Goal: Task Accomplishment & Management: Manage account settings

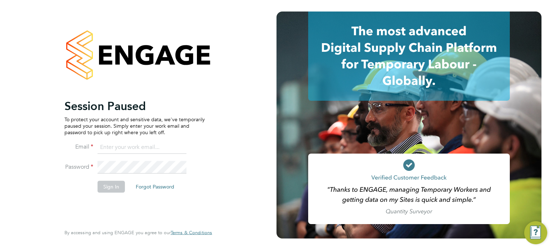
type input "[PERSON_NAME][EMAIL_ADDRESS][PERSON_NAME][DOMAIN_NAME]"
click at [108, 185] on button "Sign In" at bounding box center [111, 187] width 27 height 12
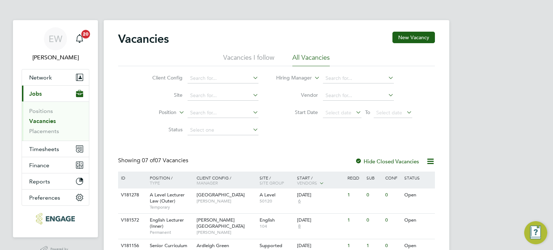
click at [490, 188] on div "EW Ella Wratten Notifications 20 Applications: Network Team Members Businesses …" at bounding box center [276, 202] width 553 height 404
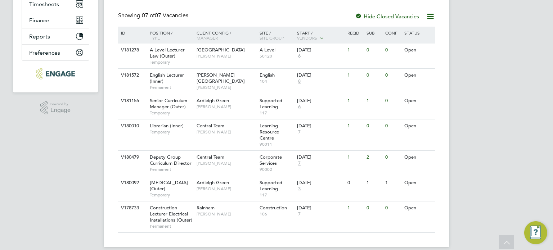
scroll to position [131, 0]
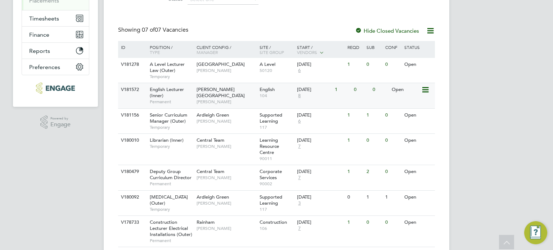
click at [177, 92] on span "English Lecturer (Inner)" at bounding box center [167, 92] width 34 height 12
click at [54, 20] on span "Timesheets" at bounding box center [44, 18] width 30 height 7
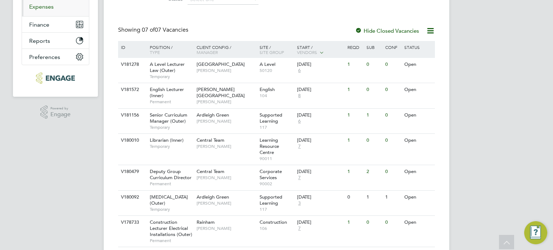
click at [49, 6] on link "Expenses" at bounding box center [41, 6] width 24 height 7
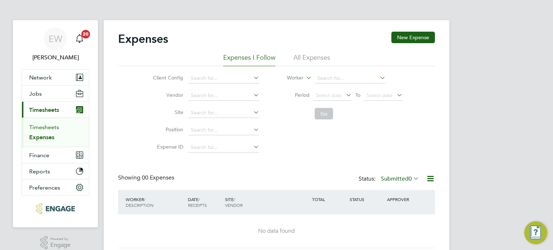
click at [43, 126] on link "Timesheets" at bounding box center [44, 127] width 30 height 7
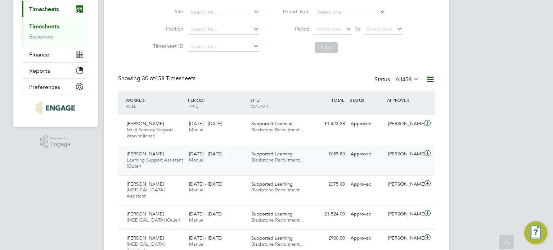
click at [171, 158] on span "Learning Support Assistant (Outer)" at bounding box center [155, 163] width 56 height 12
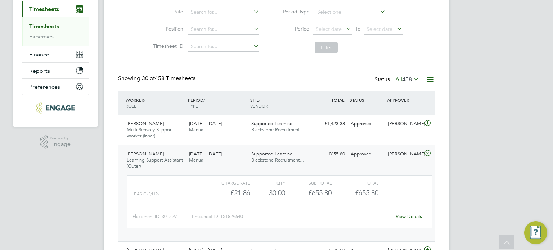
click at [418, 217] on link "View Details" at bounding box center [409, 217] width 26 height 6
click at [276, 147] on div "Beverley Wilson Learning Support Assistant (Outer) 22 - 28 Sep 2025 22 - 28 Sep…" at bounding box center [276, 193] width 317 height 96
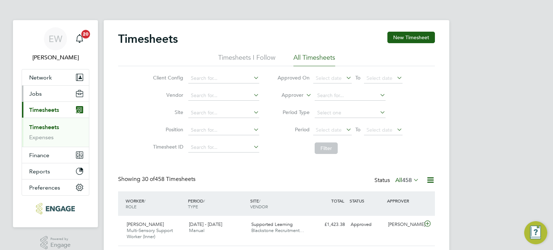
click at [50, 95] on button "Jobs" at bounding box center [55, 94] width 67 height 16
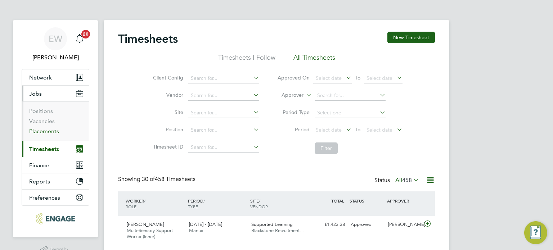
click at [45, 131] on link "Placements" at bounding box center [44, 131] width 30 height 7
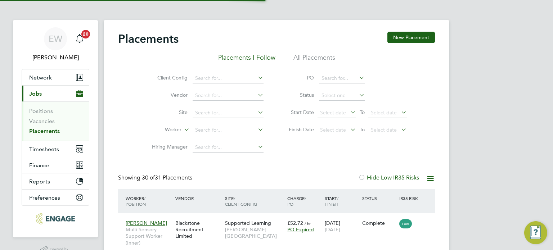
scroll to position [21, 63]
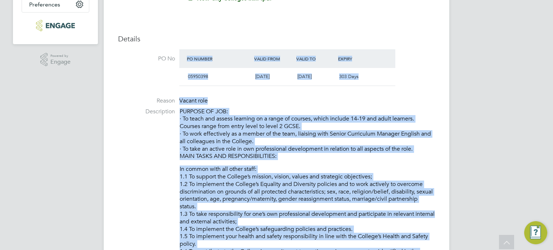
scroll to position [190, 0]
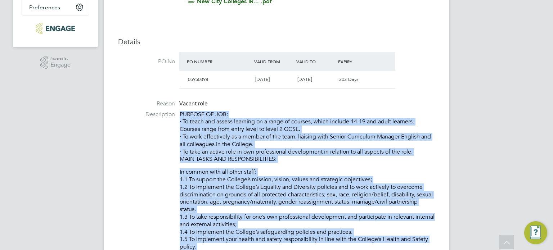
drag, startPoint x: 354, startPoint y: 196, endPoint x: 179, endPoint y: 115, distance: 193.6
copy div "PURPOSE OF JOB: · To teach and assess learning on a range of courses, which inc…"
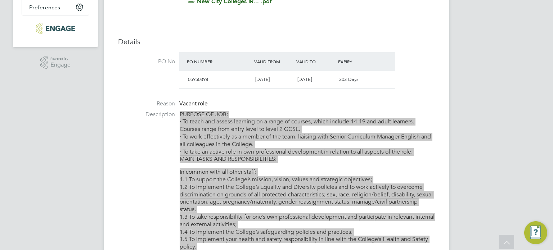
scroll to position [0, 0]
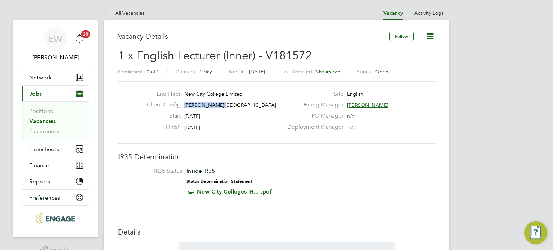
drag, startPoint x: 223, startPoint y: 103, endPoint x: 180, endPoint y: 102, distance: 42.1
click at [180, 102] on div "Client Config Hackney Campus" at bounding box center [212, 106] width 142 height 11
copy span "Hackney Campus"
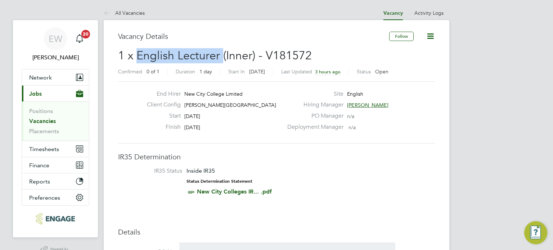
drag, startPoint x: 220, startPoint y: 59, endPoint x: 140, endPoint y: 57, distance: 80.7
click at [140, 57] on span "1 x English Lecturer (Inner) - V181572" at bounding box center [215, 56] width 194 height 14
copy span "English Lecturer"
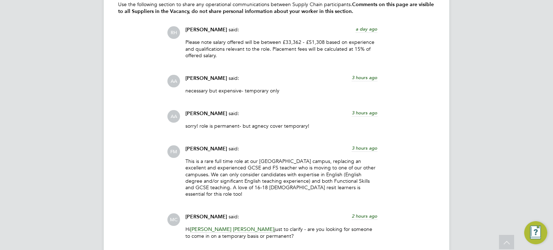
scroll to position [1296, 0]
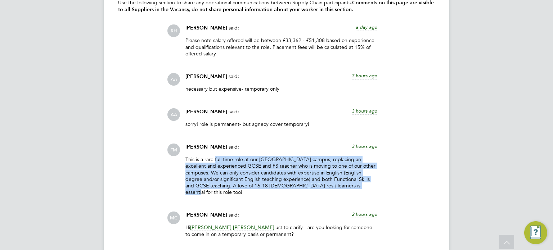
drag, startPoint x: 355, startPoint y: 184, endPoint x: 215, endPoint y: 157, distance: 143.3
click at [215, 157] on p "This is a rare full time role at our Hackney campus, replacing an excellent and…" at bounding box center [281, 175] width 192 height 39
copy p "full time role at our Hackney campus, replacing an excellent and experienced GC…"
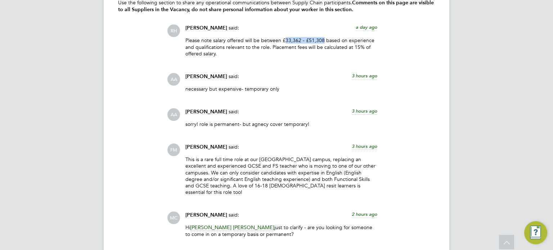
drag, startPoint x: 323, startPoint y: 39, endPoint x: 283, endPoint y: 39, distance: 39.2
click at [283, 39] on p "Please note salary offered will be between £33,362 - £51,308 based on experienc…" at bounding box center [281, 47] width 192 height 20
drag, startPoint x: 299, startPoint y: 36, endPoint x: 271, endPoint y: 40, distance: 28.7
click at [271, 40] on div "Rufena Haque said: a day ago Please note salary offered will be between £33,362…" at bounding box center [281, 43] width 199 height 38
click at [287, 43] on p "Please note salary offered will be between £33,362 - £51,308 based on experienc…" at bounding box center [281, 47] width 192 height 20
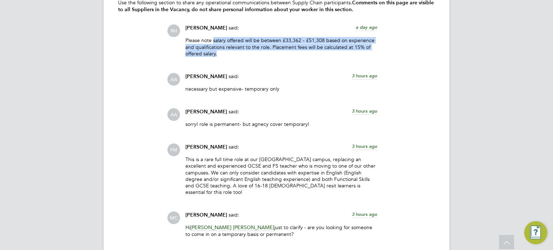
drag, startPoint x: 248, startPoint y: 51, endPoint x: 213, endPoint y: 38, distance: 37.8
click at [213, 38] on p "Please note salary offered will be between £33,362 - £51,308 based on experienc…" at bounding box center [281, 47] width 192 height 20
copy p "salary offered will be between £33,362 - £51,308 based on experience and qualif…"
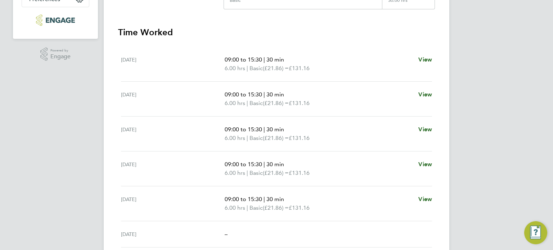
scroll to position [187, 0]
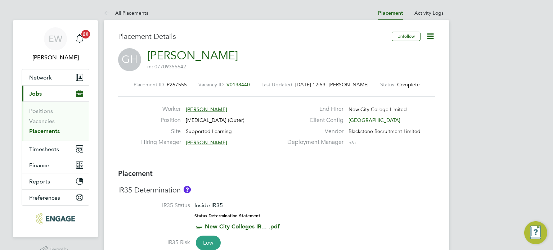
click at [431, 35] on icon at bounding box center [430, 36] width 9 height 9
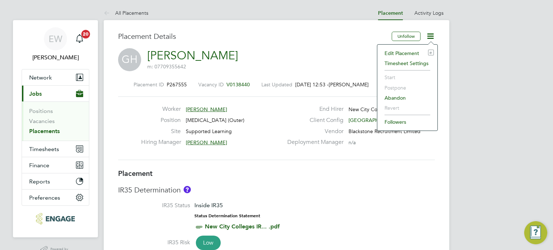
click at [410, 53] on li "Edit Placement e" at bounding box center [407, 53] width 53 height 10
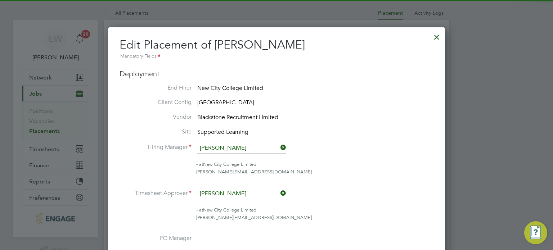
scroll to position [3, 3]
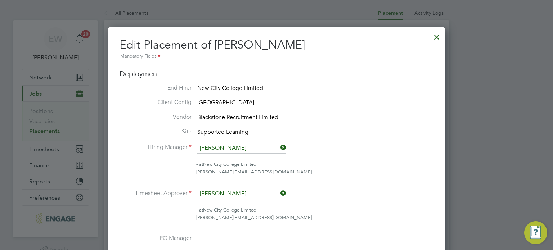
click at [405, 177] on li "- at New City College Limited natalie.strong@ncclondon.ac.uk" at bounding box center [277, 172] width 314 height 22
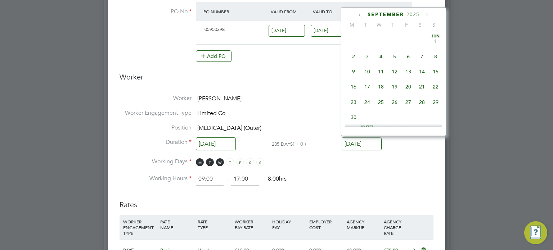
click at [369, 147] on input "19 Sep 2025" at bounding box center [362, 144] width 40 height 13
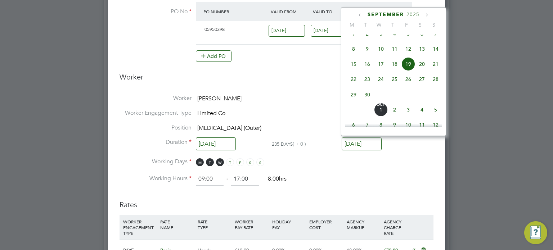
click at [426, 14] on icon at bounding box center [426, 15] width 7 height 8
click at [422, 69] on span "18" at bounding box center [422, 63] width 14 height 14
click at [368, 139] on input "18 Oct 2025" at bounding box center [362, 144] width 40 height 13
click at [421, 85] on span "25" at bounding box center [422, 80] width 14 height 14
type input "25 Oct 2025"
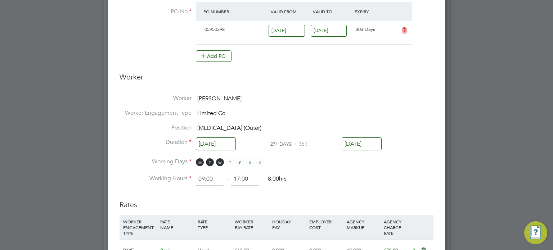
click at [364, 173] on li "Working Hours 09:00 ‐ 17:00 8.00hrs" at bounding box center [277, 179] width 314 height 13
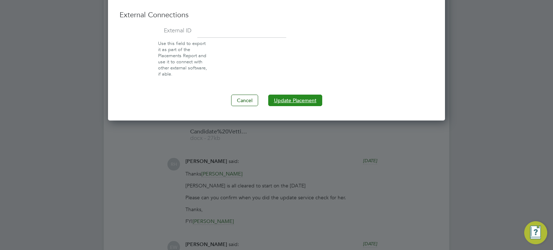
click at [315, 103] on button "Update Placement" at bounding box center [295, 101] width 54 height 12
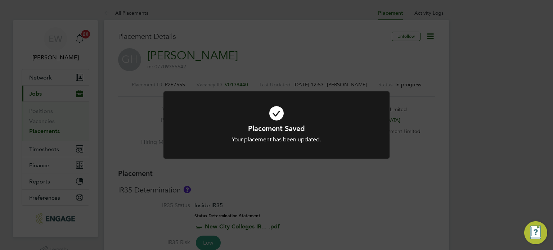
click at [461, 175] on div "Placement Saved Your placement has been updated. Cancel Okay" at bounding box center [276, 125] width 553 height 250
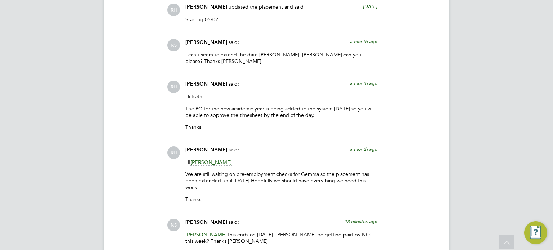
scroll to position [965, 0]
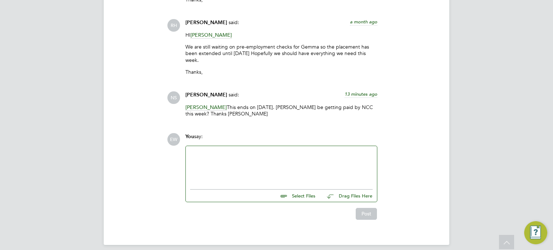
click at [232, 152] on div at bounding box center [281, 166] width 183 height 31
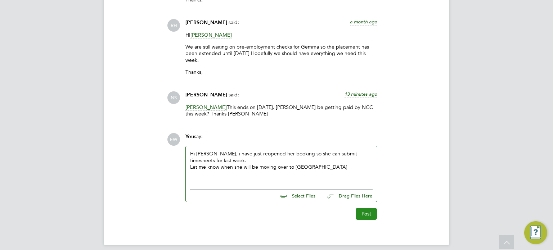
click at [361, 208] on button "Post" at bounding box center [366, 214] width 21 height 12
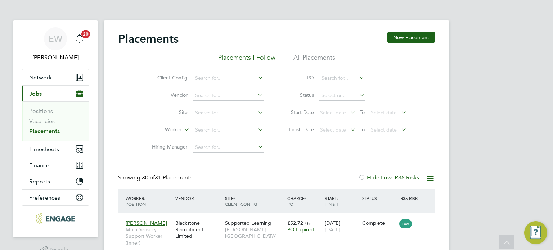
click at [49, 146] on span "Timesheets" at bounding box center [44, 149] width 30 height 7
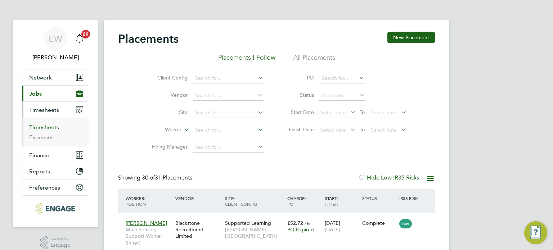
click at [39, 124] on link "Timesheets" at bounding box center [44, 127] width 30 height 7
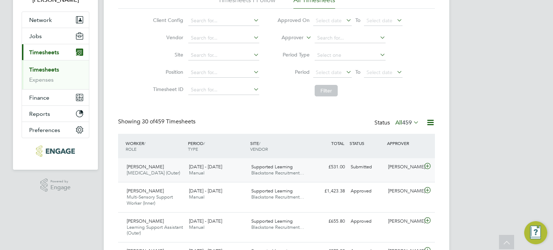
click at [181, 167] on div "Gemma Hoare Speech and Language Therapist (Outer) 22 - 28 Sep 2025" at bounding box center [155, 170] width 62 height 18
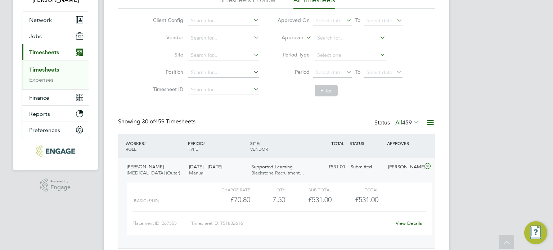
click at [48, 69] on link "Timesheets" at bounding box center [44, 69] width 30 height 7
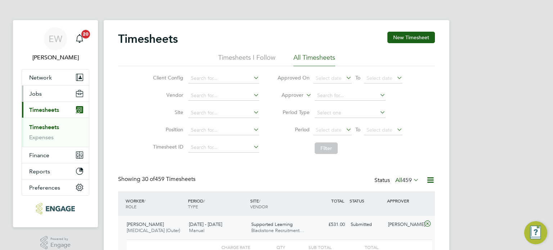
click at [33, 96] on span "Jobs" at bounding box center [35, 93] width 13 height 7
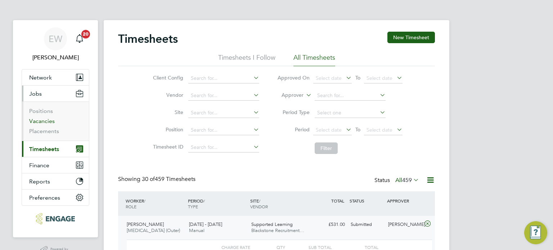
click at [51, 121] on link "Vacancies" at bounding box center [42, 121] width 26 height 7
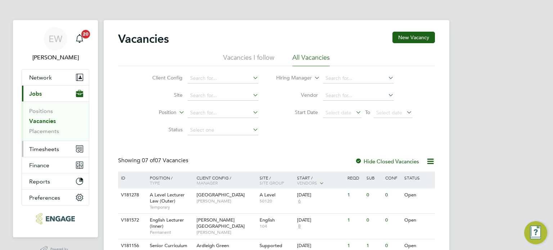
click at [48, 151] on span "Timesheets" at bounding box center [44, 149] width 30 height 7
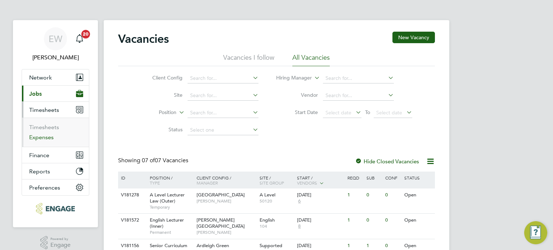
click at [45, 139] on link "Expenses" at bounding box center [41, 137] width 24 height 7
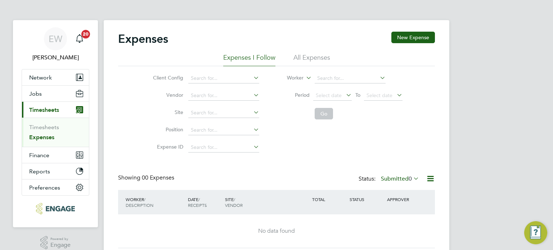
click at [304, 54] on li "All Expenses" at bounding box center [311, 59] width 37 height 13
click at [393, 175] on div "Status: Submitted 0" at bounding box center [390, 179] width 62 height 10
click at [393, 179] on label "Submitted 0" at bounding box center [400, 178] width 38 height 7
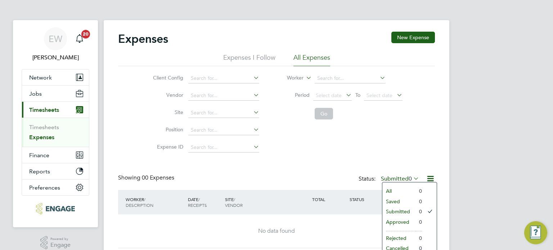
click at [388, 191] on li "All" at bounding box center [398, 191] width 33 height 10
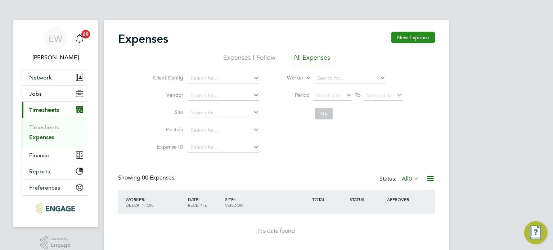
click at [408, 39] on button "New Expense" at bounding box center [413, 38] width 44 height 12
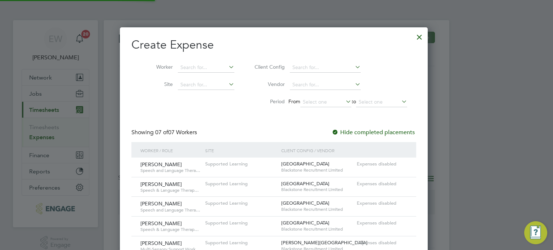
scroll to position [4, 3]
click at [426, 36] on div at bounding box center [419, 35] width 13 height 13
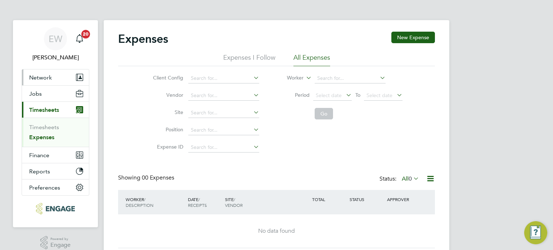
click at [40, 80] on span "Network" at bounding box center [40, 77] width 23 height 7
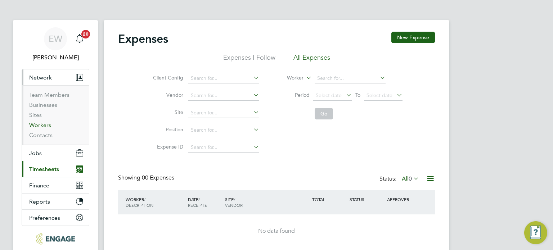
click at [44, 126] on link "Workers" at bounding box center [40, 125] width 22 height 7
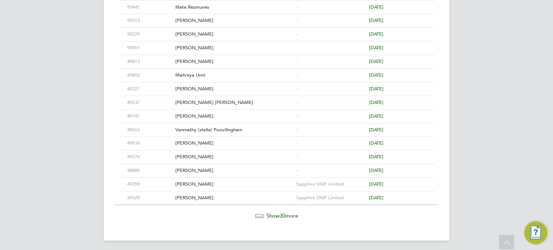
click at [276, 217] on div "Show 30 more" at bounding box center [277, 215] width 324 height 7
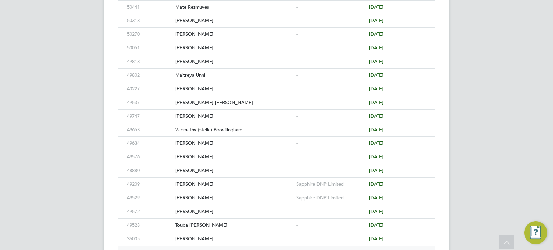
click at [193, 246] on div "[PERSON_NAME]" at bounding box center [234, 252] width 121 height 13
click at [178, 246] on div "[PERSON_NAME]" at bounding box center [234, 252] width 121 height 13
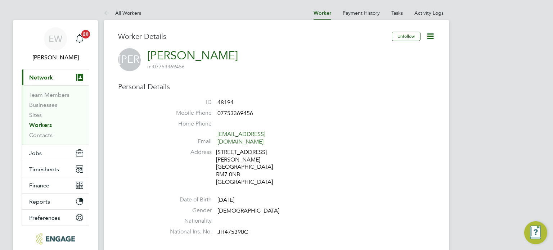
click at [431, 36] on icon at bounding box center [430, 36] width 9 height 9
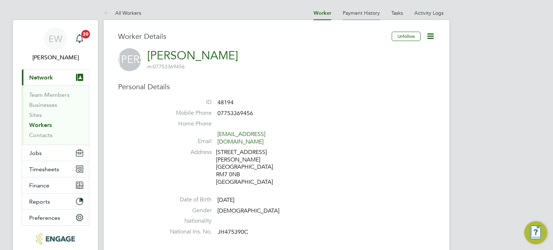
click at [367, 18] on li "Payment History" at bounding box center [361, 13] width 37 height 14
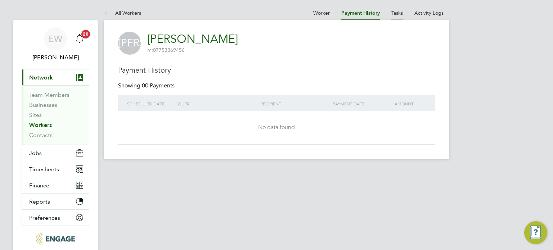
click at [393, 15] on link "Tasks" at bounding box center [397, 13] width 12 height 6
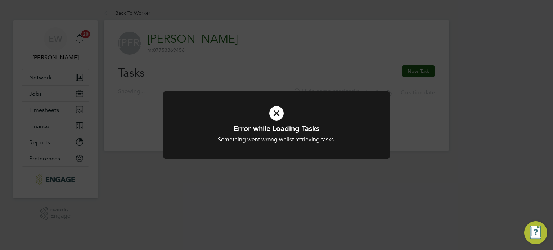
click at [431, 21] on div "Error while Loading Tasks Something went wrong whilst retrieving tasks. Cancel …" at bounding box center [276, 125] width 553 height 250
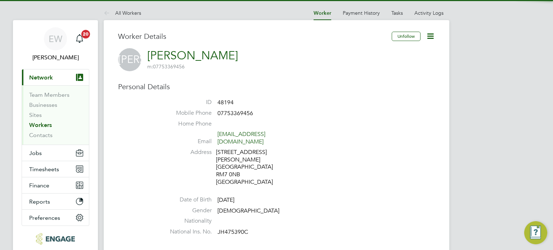
click at [432, 37] on icon at bounding box center [430, 36] width 9 height 9
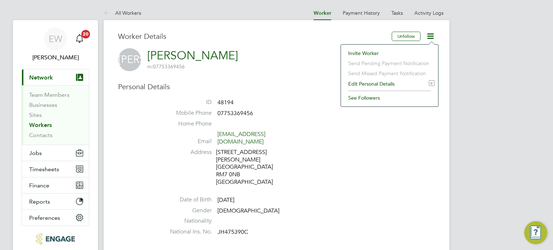
click at [380, 86] on li "Edit Personal Details e" at bounding box center [390, 84] width 90 height 10
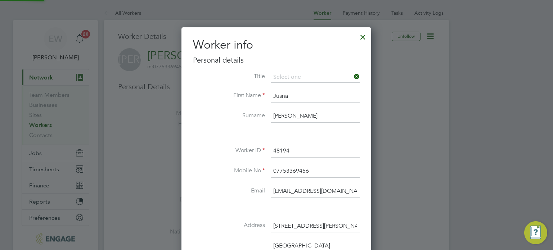
scroll to position [425, 190]
click at [362, 33] on div at bounding box center [362, 35] width 13 height 13
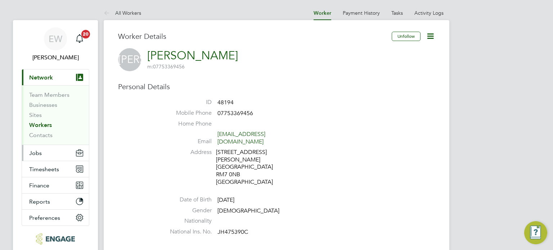
click at [39, 152] on span "Jobs" at bounding box center [35, 153] width 13 height 7
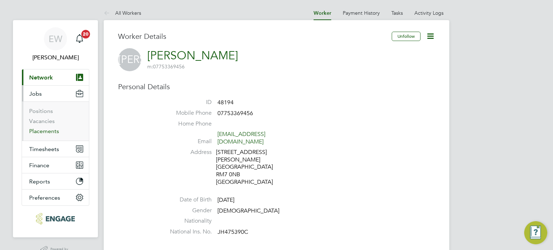
click at [50, 132] on link "Placements" at bounding box center [44, 131] width 30 height 7
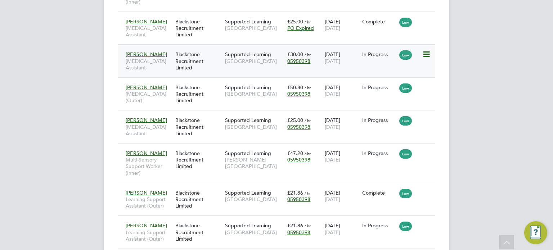
click at [194, 75] on div "Blackstone Recruitment Limited" at bounding box center [199, 61] width 50 height 27
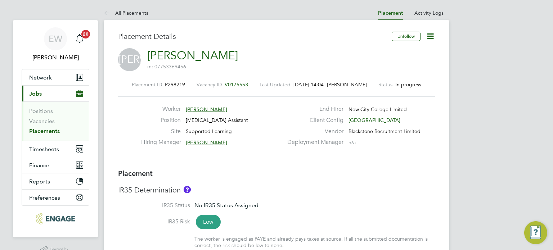
click at [431, 39] on icon at bounding box center [430, 36] width 9 height 9
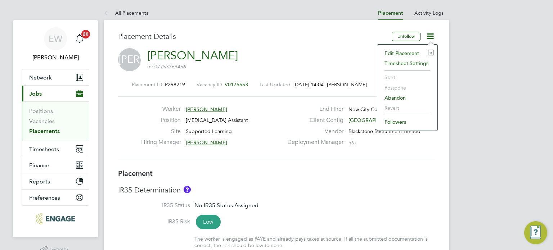
click at [398, 62] on li "Timesheet Settings" at bounding box center [407, 63] width 53 height 10
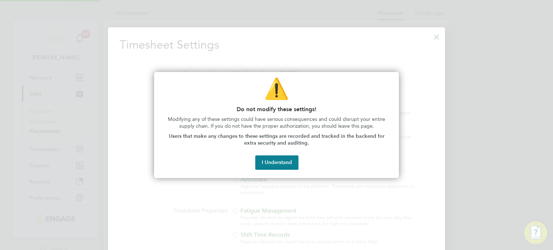
scroll to position [3, 4]
click at [289, 164] on button "I Understand" at bounding box center [276, 163] width 43 height 14
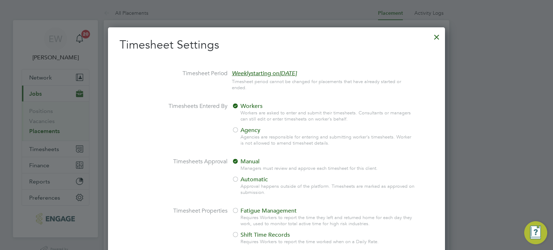
click at [145, 211] on label "Timesheet Properties" at bounding box center [174, 211] width 108 height 8
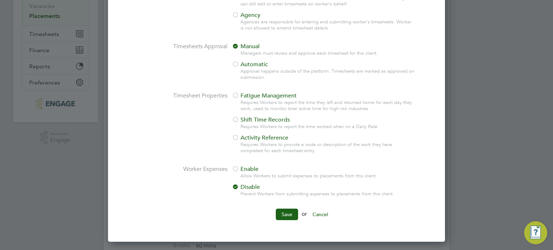
click at [236, 170] on div at bounding box center [235, 169] width 7 height 7
click at [288, 211] on button "Save" at bounding box center [287, 215] width 22 height 12
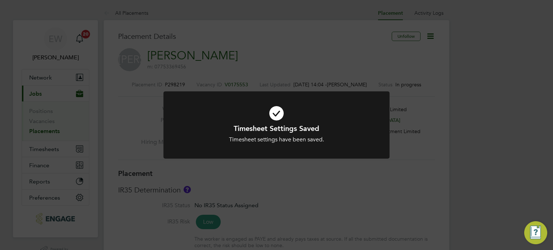
click at [288, 211] on div "Timesheet Settings Saved Timesheet settings have been saved. Cancel Okay" at bounding box center [276, 125] width 553 height 250
